Goal: Information Seeking & Learning: Learn about a topic

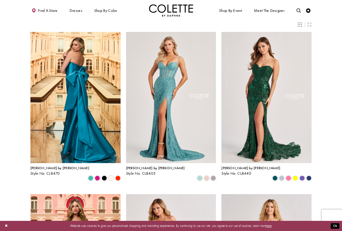
scroll to position [17, 0]
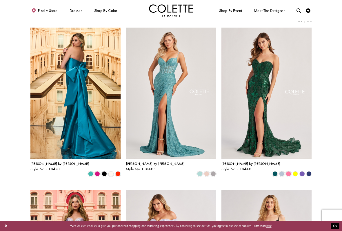
click at [95, 139] on img "Visit Colette by Daphne Style No. CL8470 Page" at bounding box center [75, 93] width 90 height 131
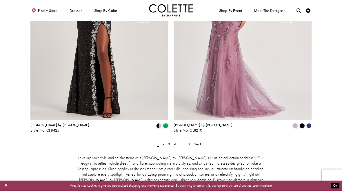
scroll to position [772, 0]
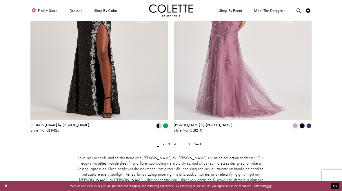
click at [164, 142] on span "2" at bounding box center [163, 144] width 2 height 5
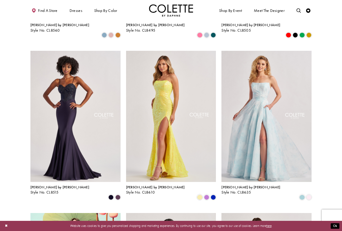
scroll to position [323, 0]
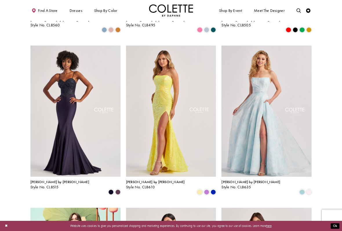
click at [207, 189] on span "Product List" at bounding box center [206, 191] width 5 height 5
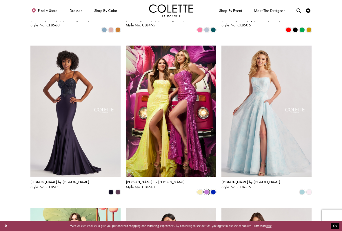
click at [200, 189] on span "Product List" at bounding box center [199, 191] width 5 height 5
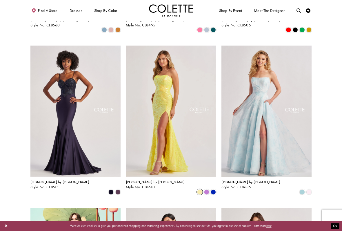
click at [206, 189] on span "Product List" at bounding box center [206, 191] width 5 height 5
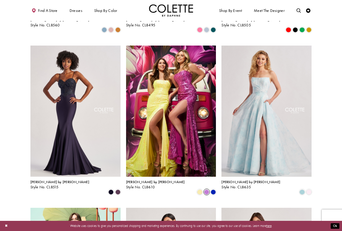
click at [214, 189] on span "Product List" at bounding box center [213, 191] width 5 height 5
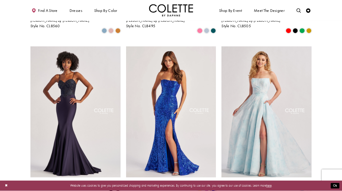
scroll to position [322, 0]
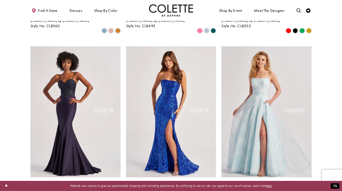
click at [148, 180] on span "[PERSON_NAME] by [PERSON_NAME]" at bounding box center [155, 182] width 59 height 5
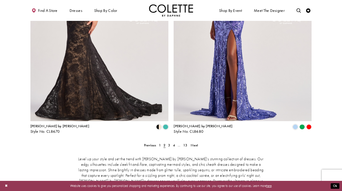
click at [169, 143] on span "3" at bounding box center [169, 145] width 2 height 5
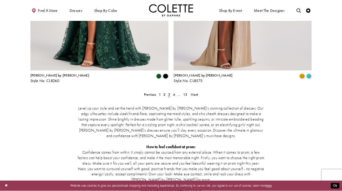
scroll to position [819, 0]
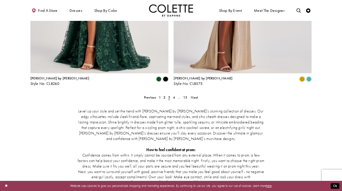
click at [195, 95] on span "Next" at bounding box center [194, 97] width 7 height 5
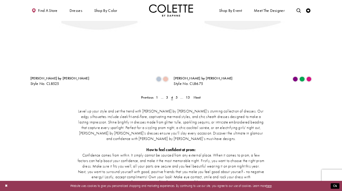
scroll to position [23, 0]
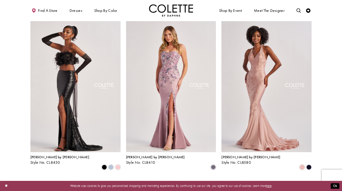
click at [267, 79] on img "Visit Colette by Daphne Style No. CL8580 Page" at bounding box center [266, 86] width 90 height 131
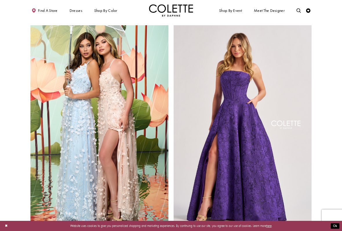
scroll to position [682, 0]
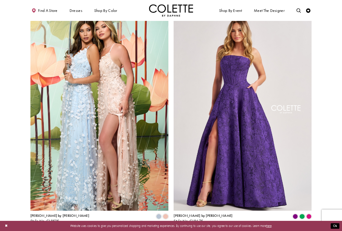
click at [142, 178] on img "Visit Colette by Daphne Style No. CL8525 Page" at bounding box center [99, 110] width 138 height 200
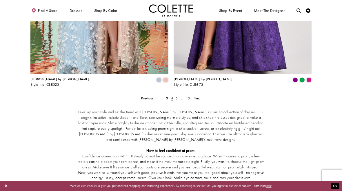
scroll to position [779, 0]
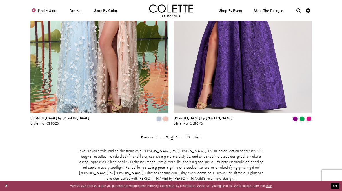
click at [177, 135] on span "5" at bounding box center [177, 137] width 2 height 5
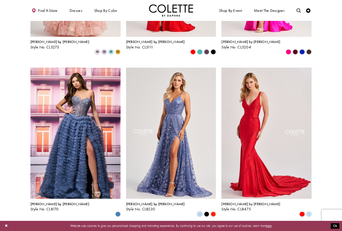
scroll to position [303, 0]
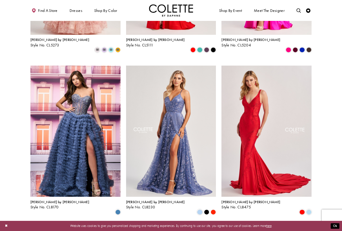
click at [214, 191] on polygon "Product List" at bounding box center [213, 211] width 7 height 7
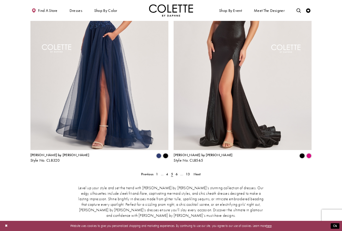
scroll to position [728, 0]
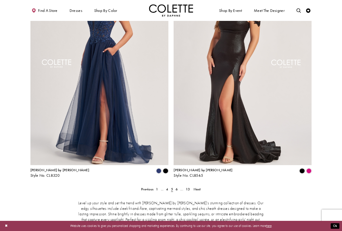
click at [176, 187] on span "6" at bounding box center [177, 189] width 2 height 5
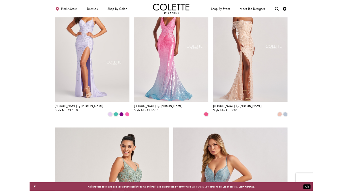
scroll to position [670, 0]
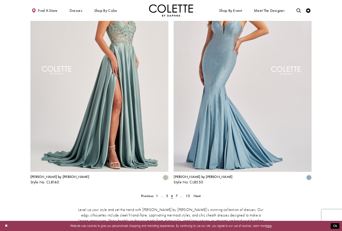
click at [177, 191] on span "7" at bounding box center [177, 195] width 2 height 5
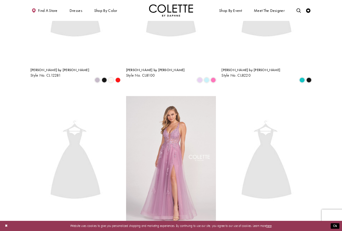
scroll to position [23, 0]
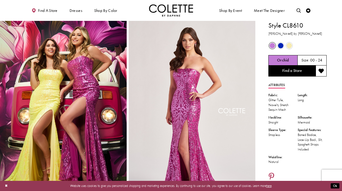
click at [282, 45] on span "Product color controls state depends on size chosen" at bounding box center [281, 46] width 6 height 6
